Goal: Transaction & Acquisition: Purchase product/service

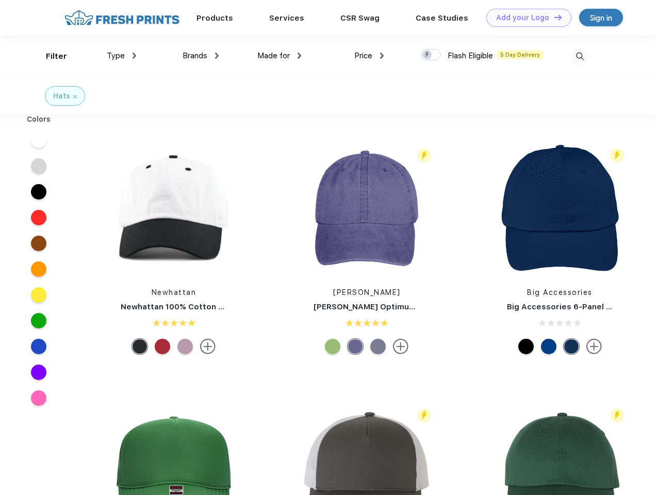
scroll to position [1, 0]
click at [525, 18] on link "Add your Logo Design Tool" at bounding box center [528, 18] width 85 height 18
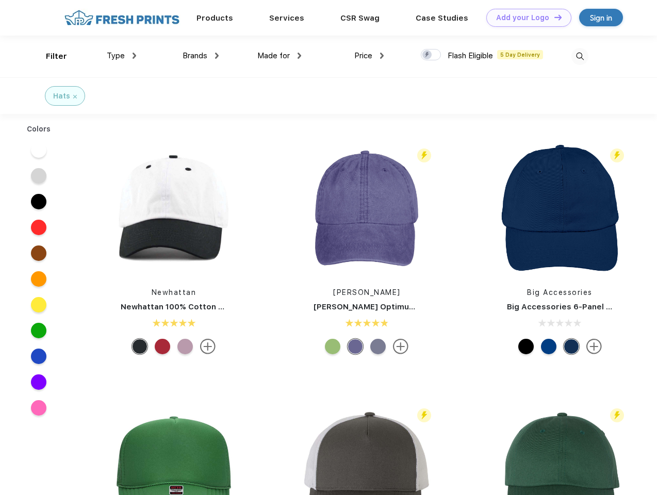
click at [0, 0] on div "Design Tool" at bounding box center [0, 0] width 0 height 0
click at [554, 17] on link "Add your Logo Design Tool" at bounding box center [528, 18] width 85 height 18
click at [50, 56] on div "Filter" at bounding box center [56, 57] width 21 height 12
click at [122, 56] on span "Type" at bounding box center [116, 55] width 18 height 9
click at [201, 56] on span "Brands" at bounding box center [195, 55] width 25 height 9
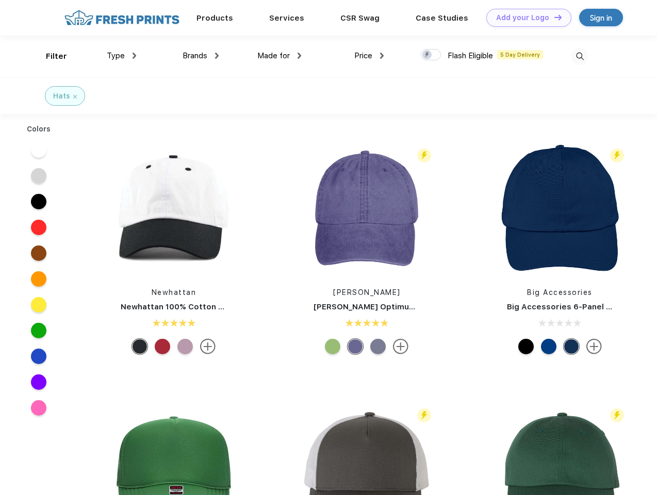
click at [280, 56] on span "Made for" at bounding box center [273, 55] width 32 height 9
click at [369, 56] on span "Price" at bounding box center [363, 55] width 18 height 9
click at [431, 55] on div at bounding box center [431, 54] width 20 height 11
click at [428, 55] on input "checkbox" at bounding box center [424, 51] width 7 height 7
click at [580, 56] on img at bounding box center [580, 56] width 17 height 17
